Goal: Task Accomplishment & Management: Manage account settings

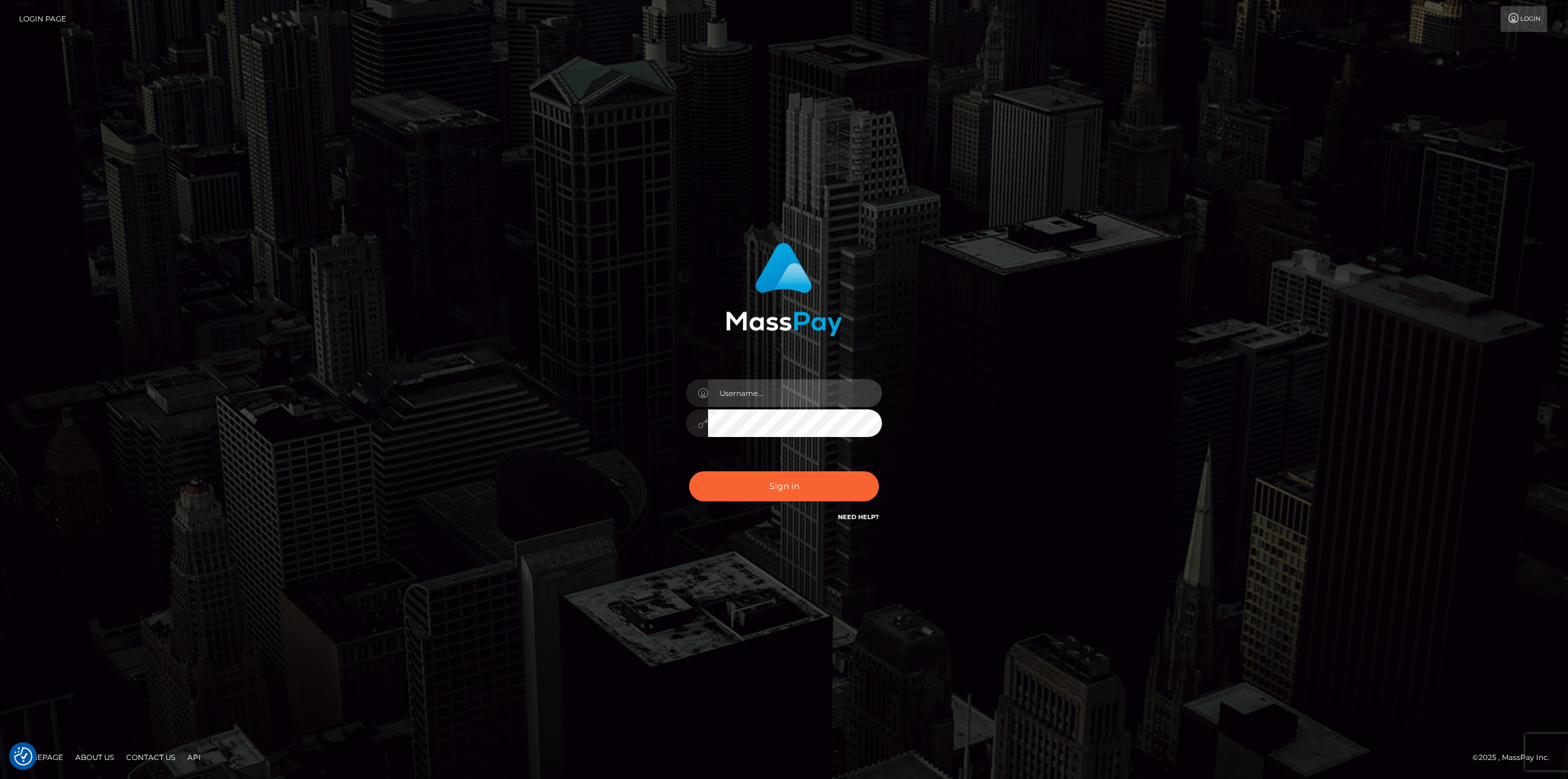
click at [742, 383] on input "text" at bounding box center [795, 393] width 174 height 27
type input "[PERSON_NAME]"
click at [788, 494] on button "Sign in" at bounding box center [784, 486] width 190 height 30
click at [756, 391] on input "text" at bounding box center [795, 393] width 174 height 27
type input "[PERSON_NAME]"
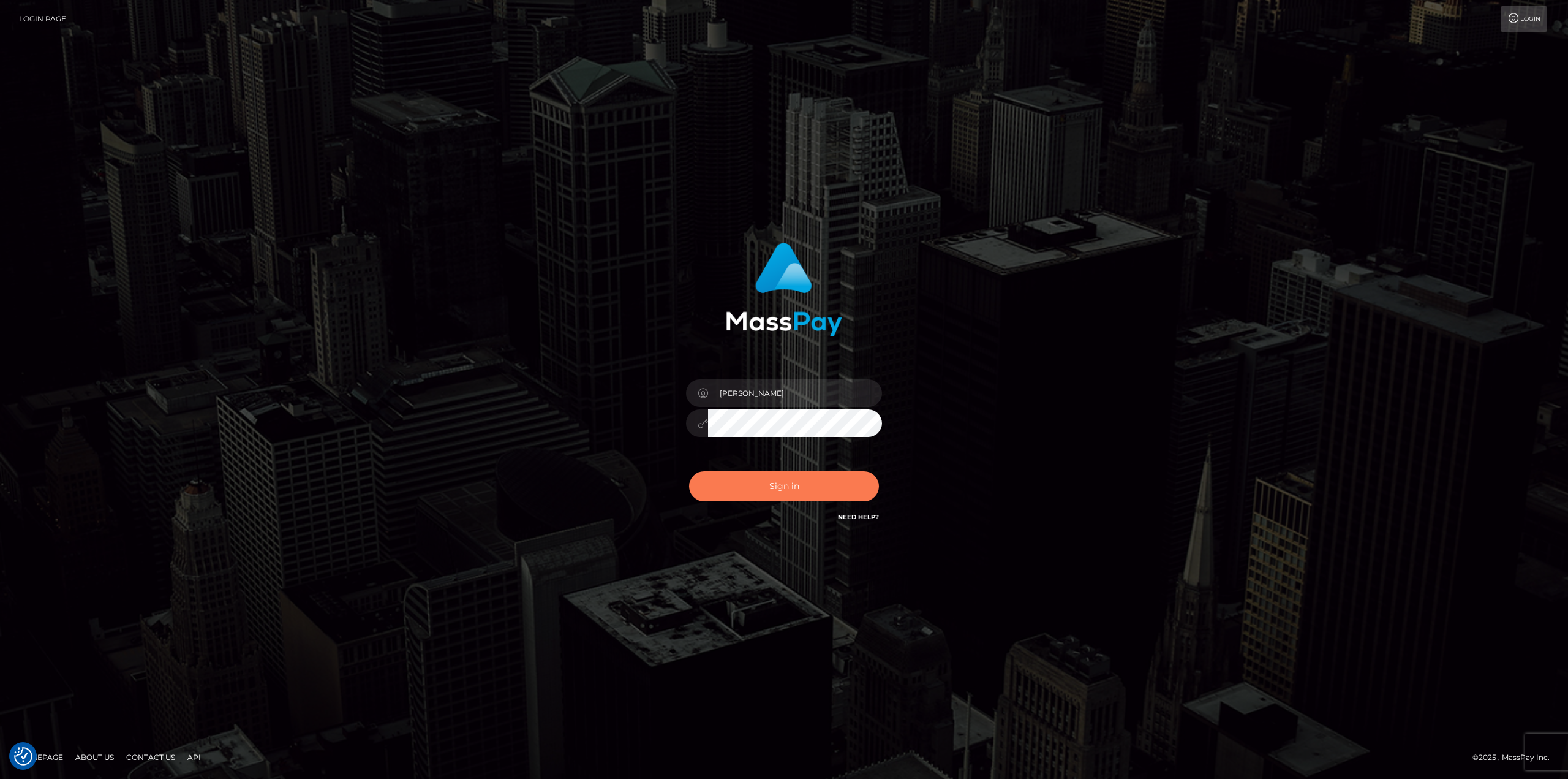
click at [791, 490] on button "Sign in" at bounding box center [784, 486] width 190 height 30
